Goal: Find specific fact: Find contact information

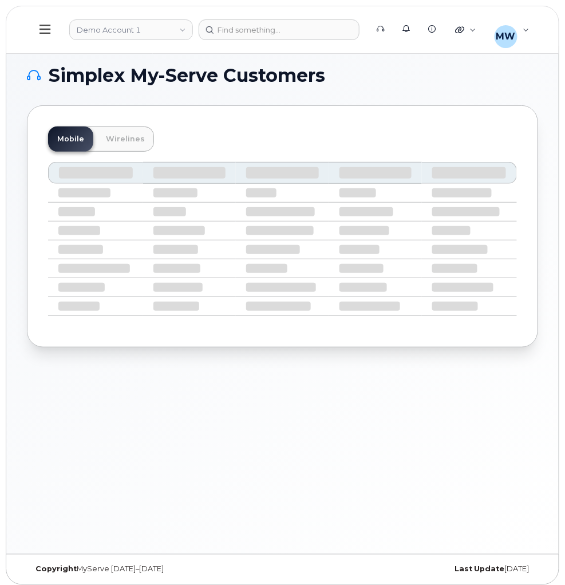
click at [53, 29] on button at bounding box center [45, 29] width 37 height 33
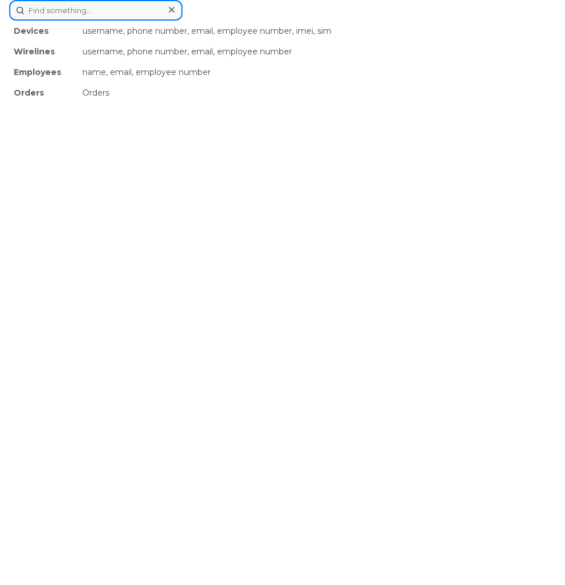
click at [254, 21] on div "Devices username, phone number, email, employee number, imei, sim Wirelines use…" at bounding box center [282, 10] width 547 height 21
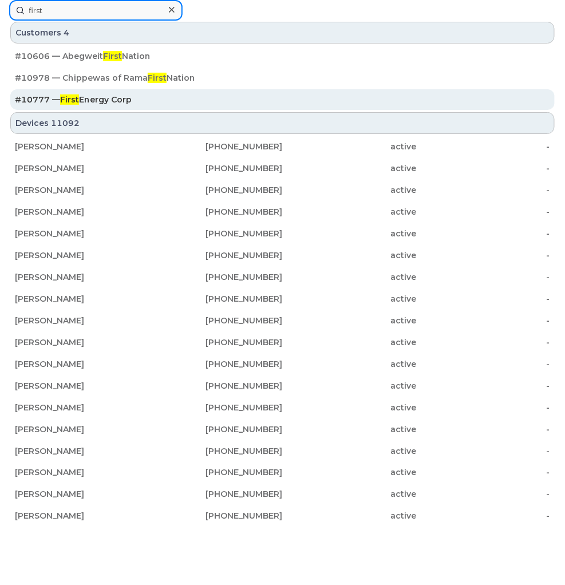
type input "first"
click at [153, 104] on div "#10777 — First Energy Corp" at bounding box center [282, 99] width 535 height 11
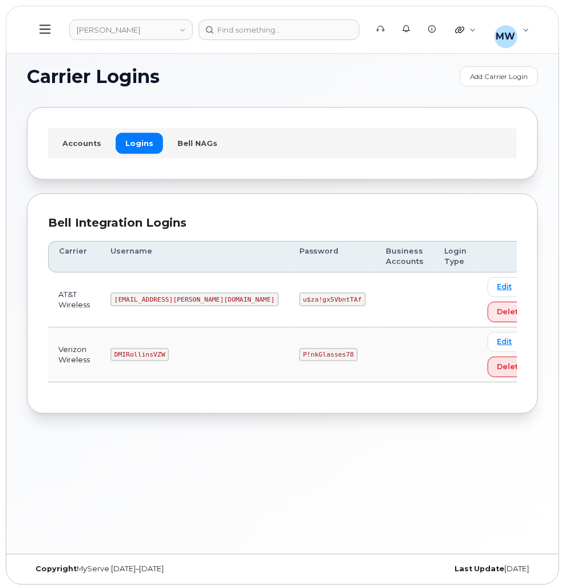
click at [147, 306] on code "MS-Rollins@dminc.com" at bounding box center [195, 300] width 168 height 14
copy code "MS-Rollins@dminc.com"
click at [300, 294] on code "u$za!gx5VbntTAf" at bounding box center [333, 300] width 66 height 14
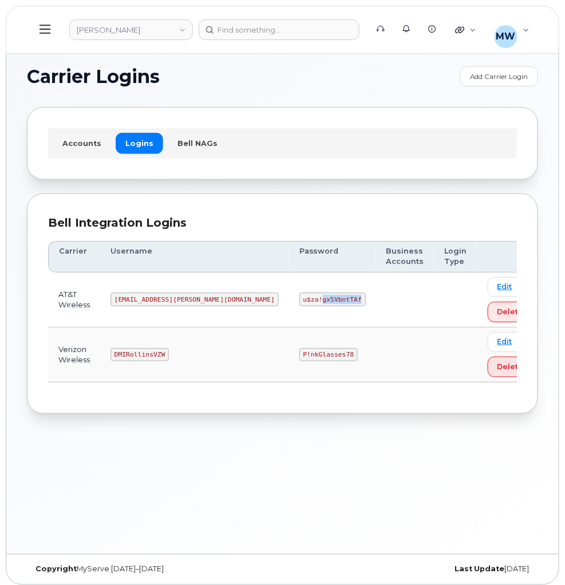
click at [300, 294] on code "u$za!gx5VbntTAf" at bounding box center [333, 300] width 66 height 14
copy code "u$za!gx5VbntTAf"
